Goal: Task Accomplishment & Management: Complete application form

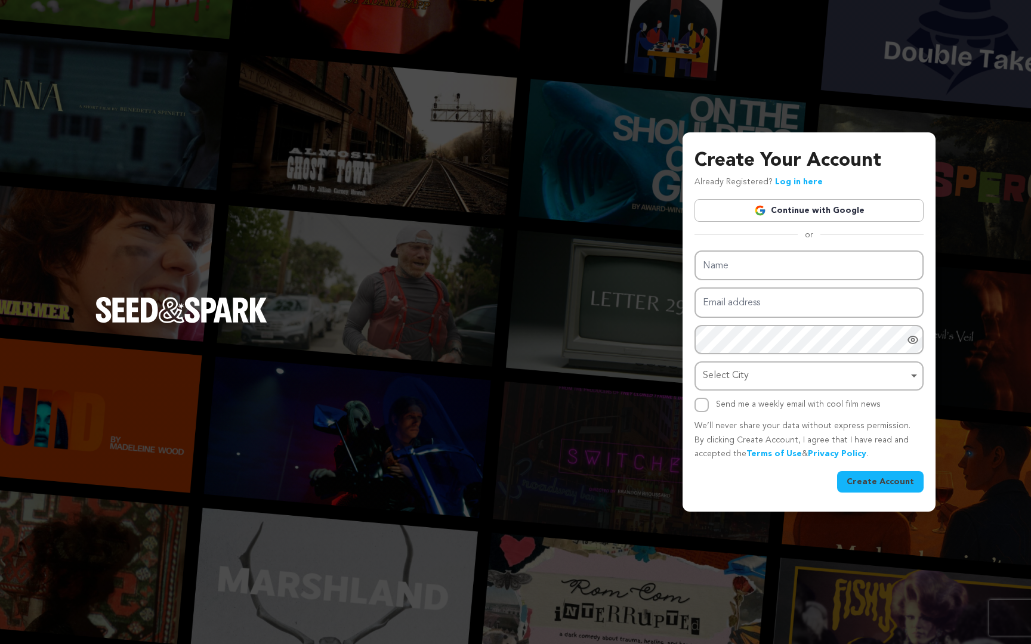
click at [783, 217] on link "Continue with Google" at bounding box center [809, 210] width 229 height 23
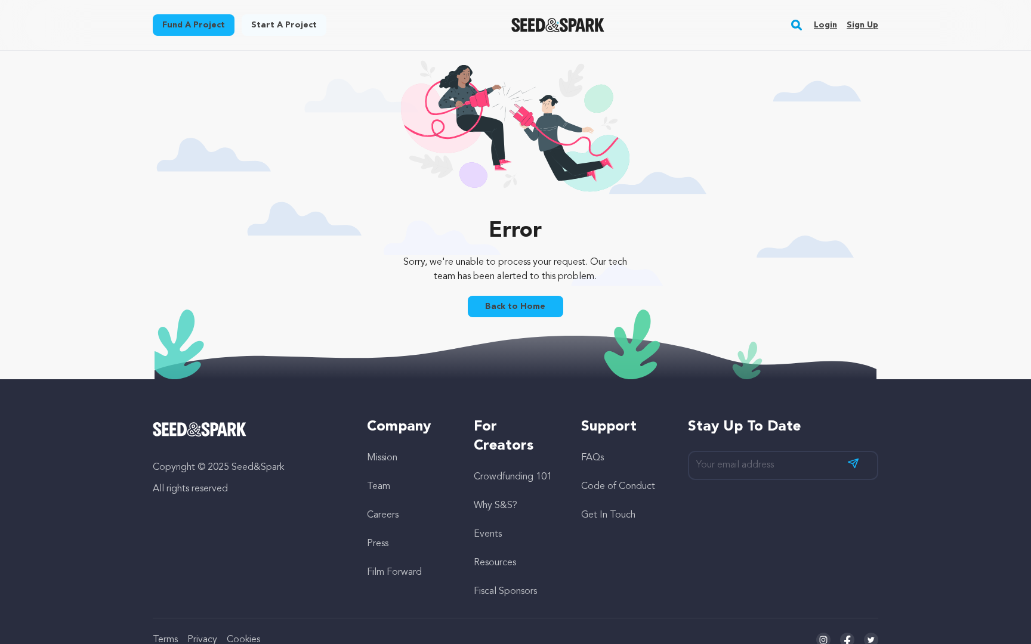
click at [852, 27] on link "Sign up" at bounding box center [863, 25] width 32 height 19
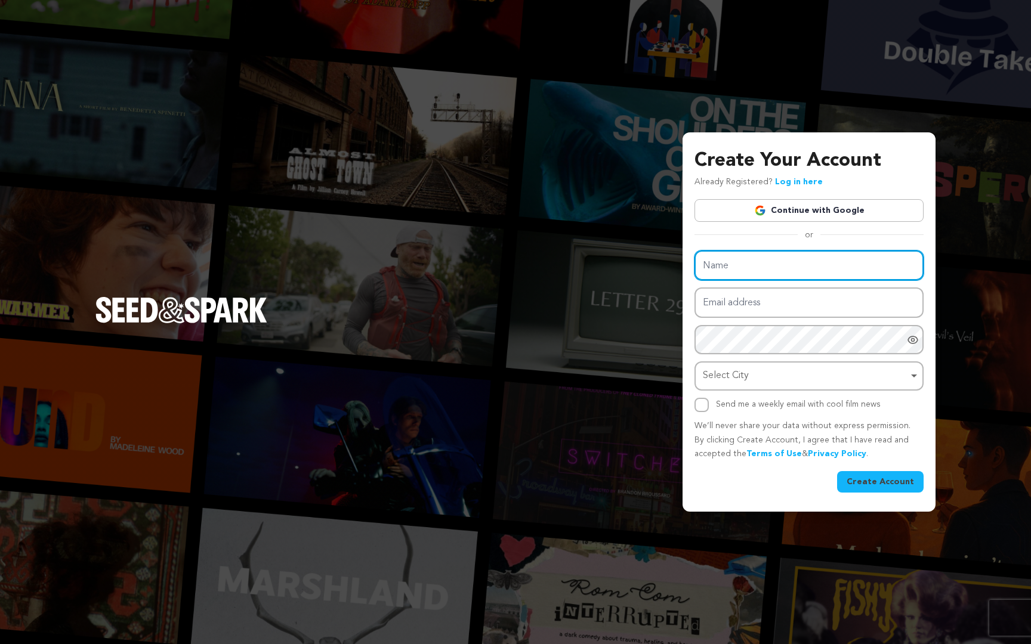
click at [815, 272] on input "Name" at bounding box center [809, 266] width 229 height 30
click at [778, 269] on input "Name" at bounding box center [809, 266] width 229 height 30
type input "a"
type input "Alexis Chinery"
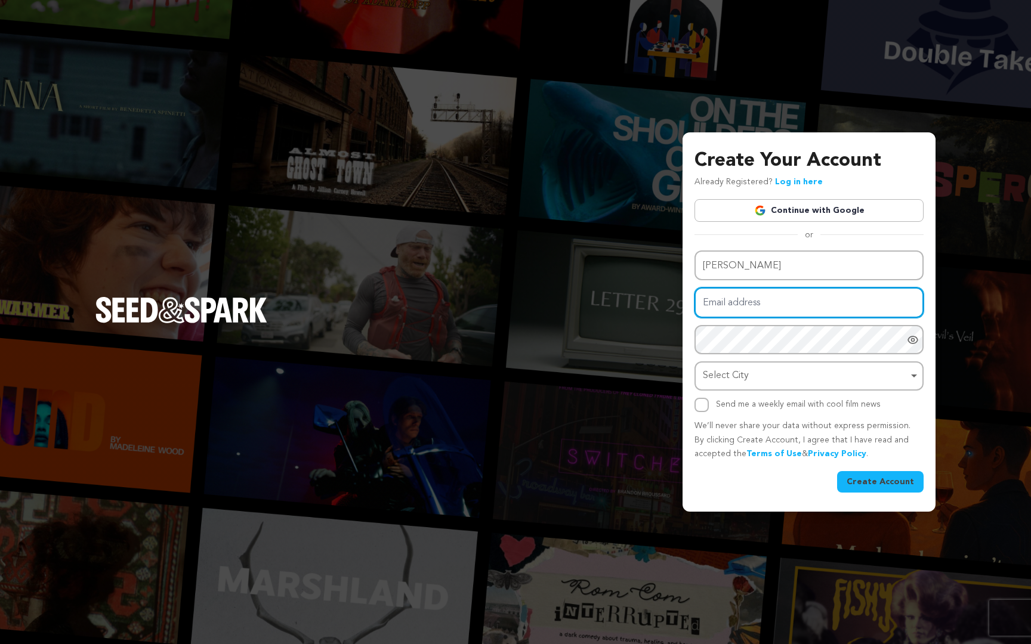
click at [792, 303] on input "Email address" at bounding box center [809, 303] width 229 height 30
type input "alexis@sixpointpictures.com"
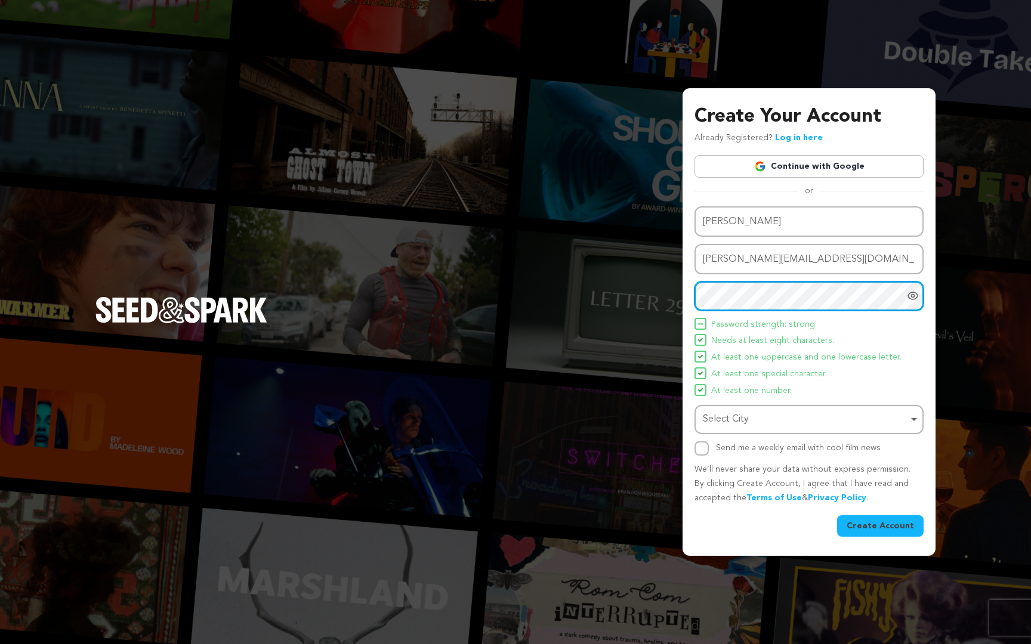
click at [801, 425] on div "Select City Remove item" at bounding box center [805, 419] width 205 height 17
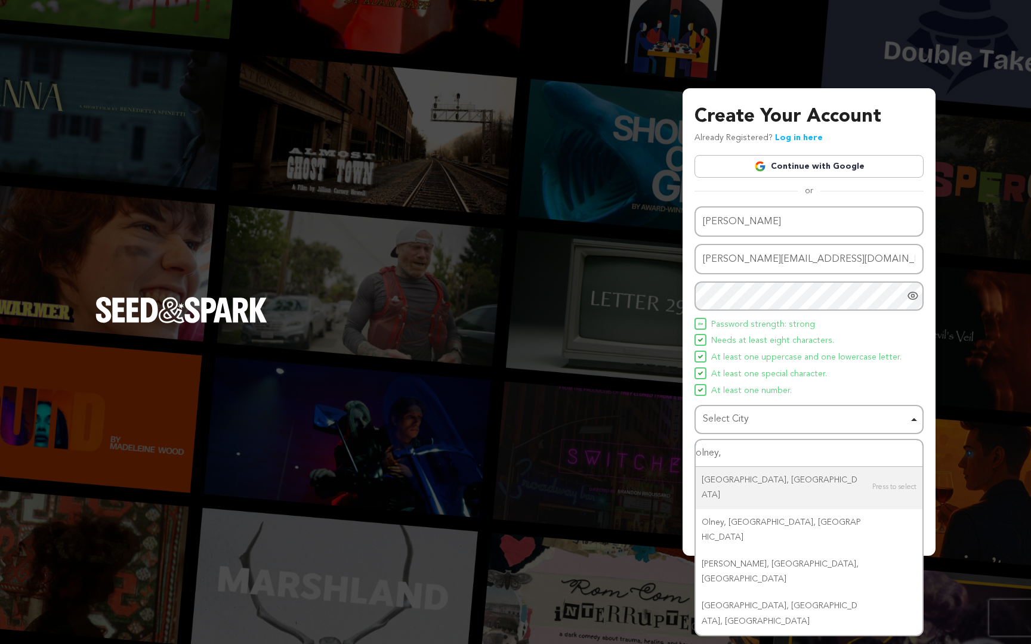
type input "olney, m"
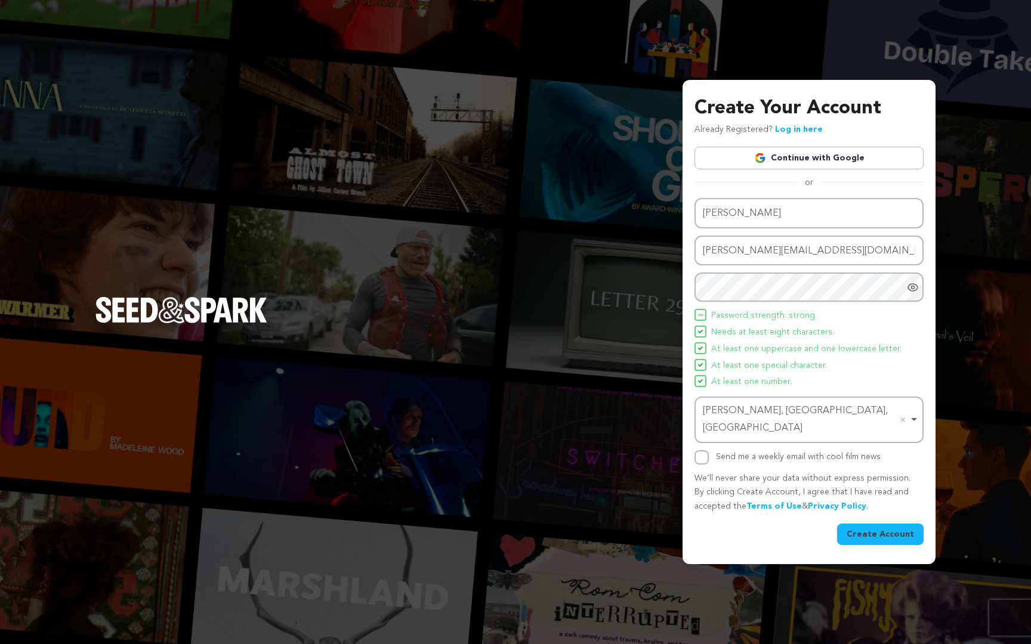
click at [866, 525] on button "Create Account" at bounding box center [880, 534] width 87 height 21
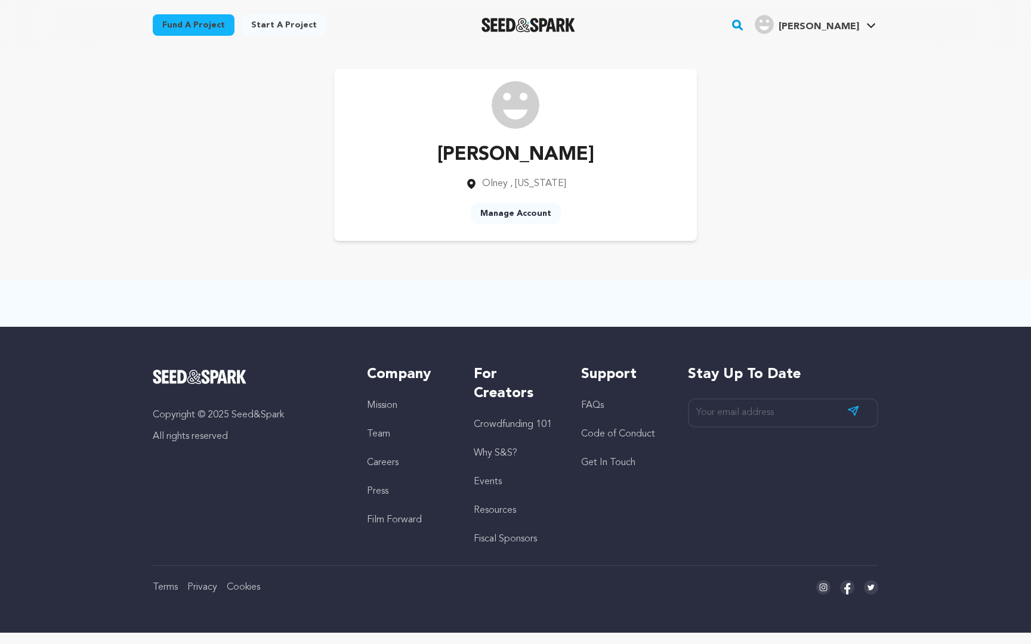
click at [745, 21] on rect "button" at bounding box center [737, 25] width 14 height 14
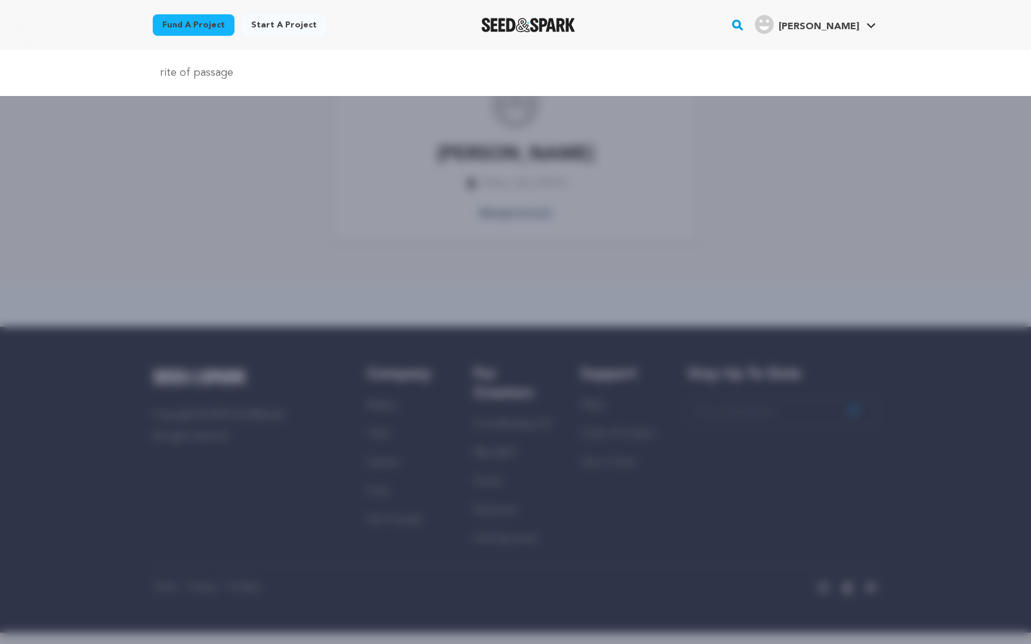
type input "rite of passage"
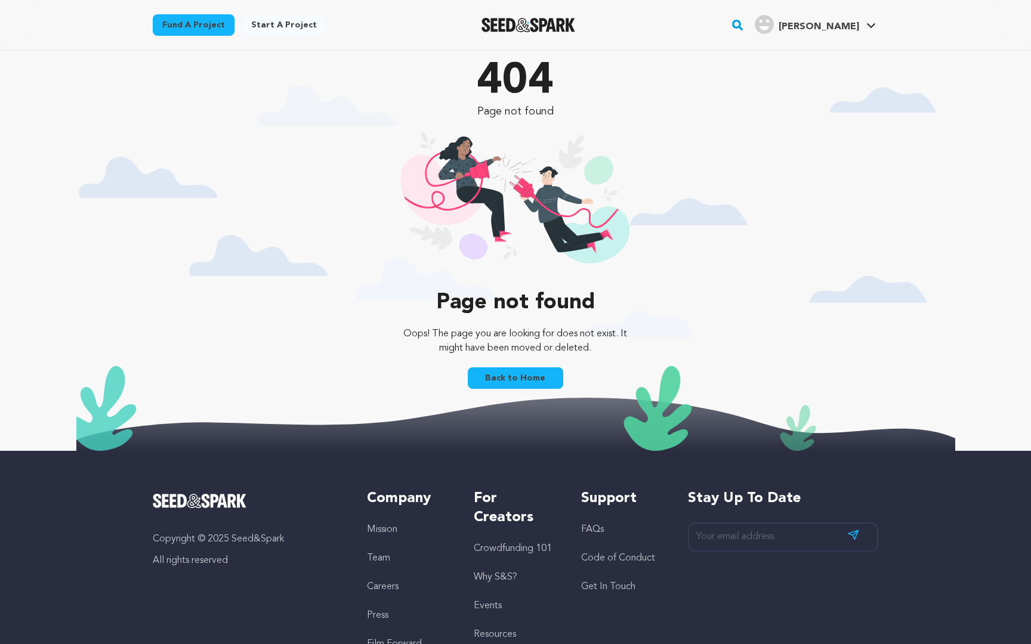
click at [857, 30] on span "[PERSON_NAME]" at bounding box center [819, 27] width 81 height 10
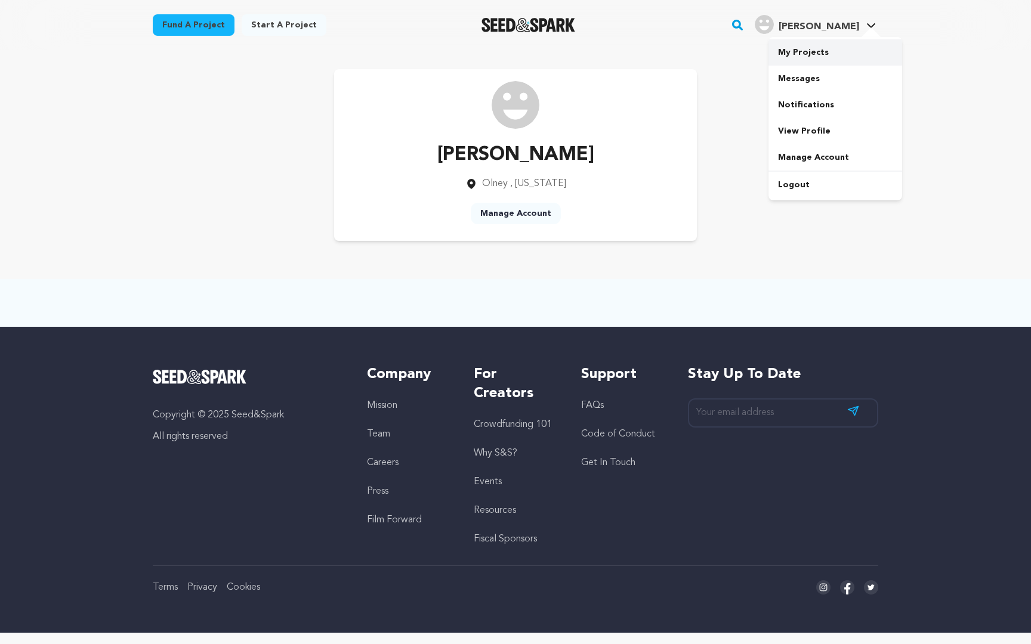
click at [843, 51] on link "My Projects" at bounding box center [836, 52] width 134 height 26
